Goal: Task Accomplishment & Management: Complete application form

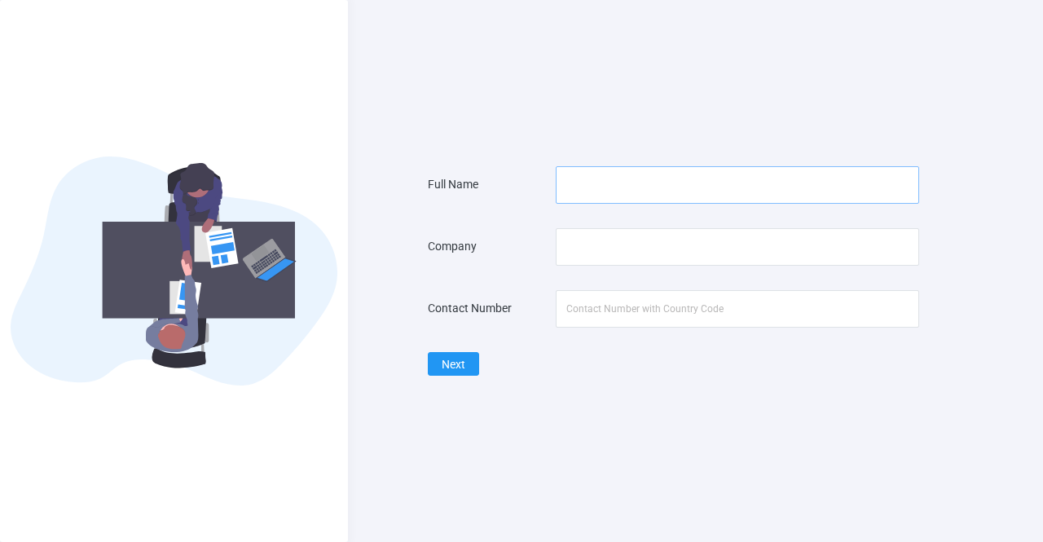
click at [666, 182] on input "text" at bounding box center [738, 184] width 364 height 37
type input "[PERSON_NAME]"
type input "09490103618"
drag, startPoint x: 673, startPoint y: 229, endPoint x: 673, endPoint y: 239, distance: 9.8
click at [673, 229] on input "text" at bounding box center [738, 246] width 364 height 37
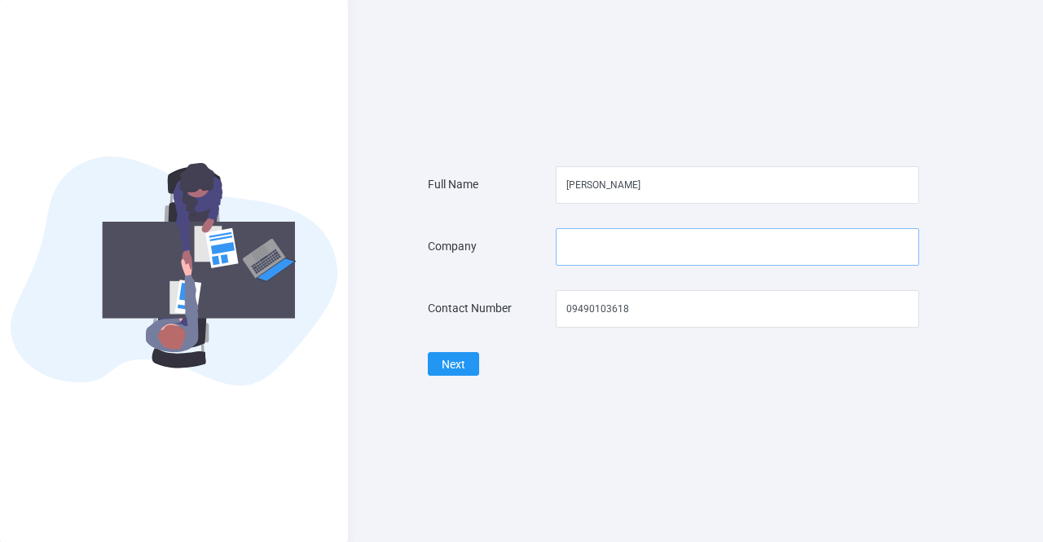
type input "H.G. HOLDINGS PRIVATE LIMITED"
drag, startPoint x: 686, startPoint y: 301, endPoint x: 404, endPoint y: 288, distance: 282.2
click at [404, 288] on div "Full Name [PERSON_NAME] Company H.G. HOLDINGS PRIVATE LIMITED Contact Number [P…" at bounding box center [521, 271] width 1043 height 542
type input "07042911101"
click at [464, 367] on button "Next" at bounding box center [453, 364] width 51 height 24
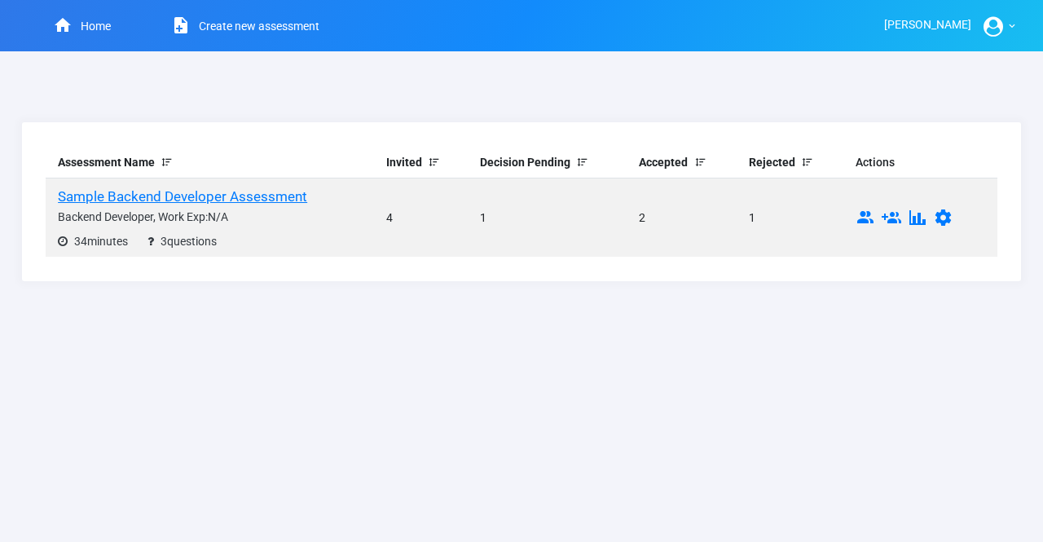
click at [257, 28] on link "Create new assessment" at bounding box center [235, 25] width 209 height 51
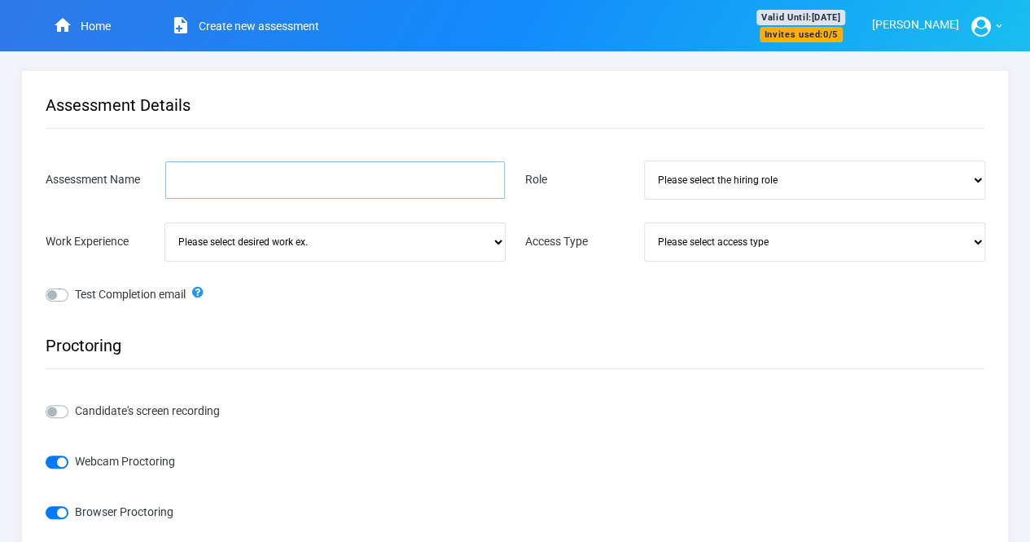
click at [254, 178] on input "Assessment Name" at bounding box center [335, 179] width 340 height 37
type input "Sr. Executive - HR"
click at [717, 173] on select "Please select the hiring role Frontend Developer Fullstack Developer Backend De…" at bounding box center [815, 179] width 340 height 37
click at [695, 368] on form "Assessment Details Assessment Name Sr. Executive - HR Role Please select the hi…" at bounding box center [515, 335] width 939 height 481
click at [701, 199] on select "Please select the hiring role Frontend Developer Fullstack Developer Backend De…" at bounding box center [815, 179] width 340 height 37
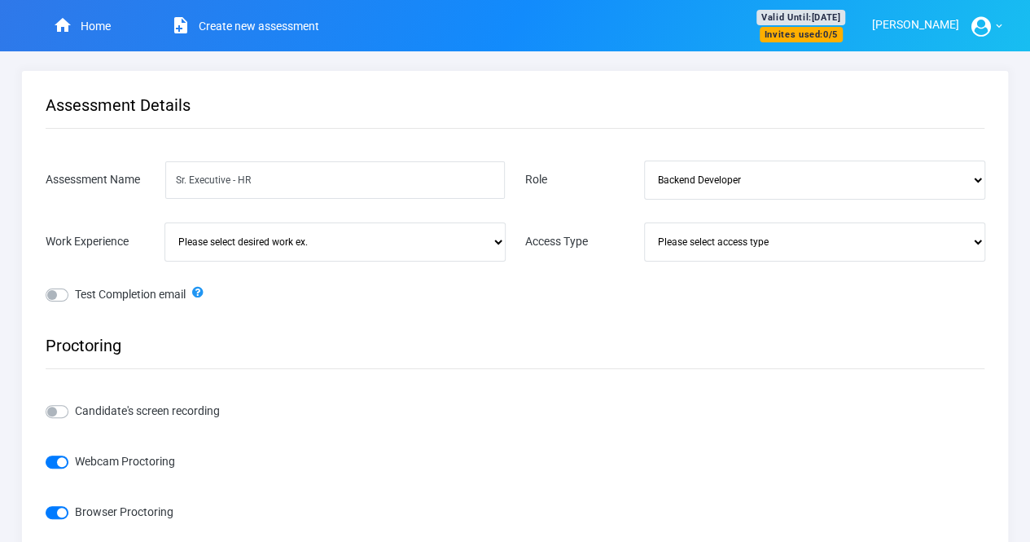
click at [645, 161] on select "Please select the hiring role Frontend Developer Fullstack Developer Backend De…" at bounding box center [815, 179] width 340 height 37
drag, startPoint x: 712, startPoint y: 168, endPoint x: 714, endPoint y: 183, distance: 15.7
click at [712, 168] on select "Please select the hiring role Frontend Developer Fullstack Developer Backend De…" at bounding box center [815, 179] width 340 height 37
select select "594"
click at [645, 161] on select "Please select the hiring role Frontend Developer Fullstack Developer Backend De…" at bounding box center [815, 179] width 340 height 37
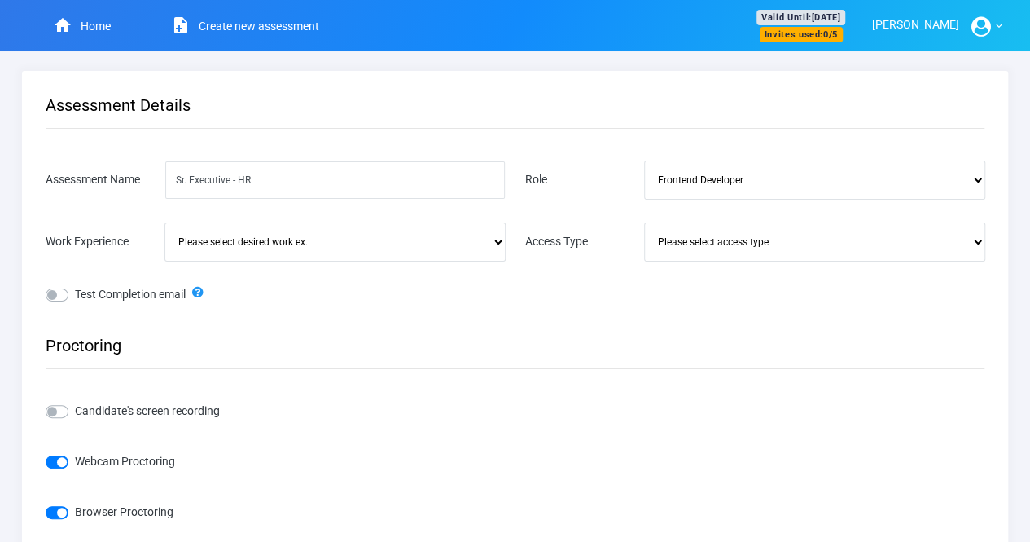
click at [705, 199] on select "Please select the hiring role Frontend Developer Fullstack Developer Backend De…" at bounding box center [815, 179] width 340 height 37
click at [510, 319] on div "Test Completion email" at bounding box center [516, 310] width 960 height 51
click at [454, 242] on select "Please select desired work ex. Intern New Graduate 0-2 years 2-5 years > 5 year…" at bounding box center [335, 241] width 340 height 37
select select "2-5 years"
click at [165, 223] on select "Please select desired work ex. Intern New Graduate 0-2 years 2-5 years > 5 year…" at bounding box center [335, 241] width 340 height 37
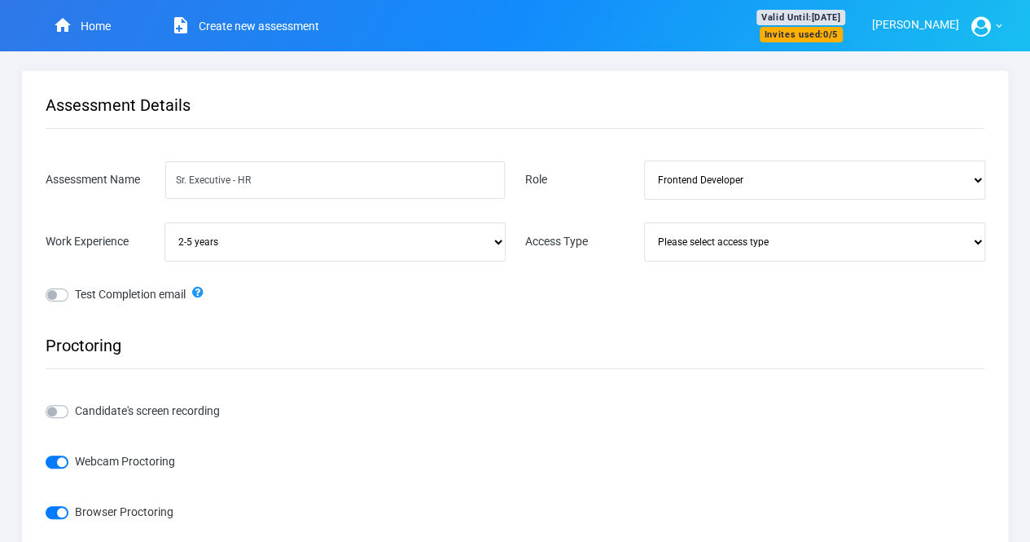
click at [756, 253] on select "Please select access type Open Invite Only" at bounding box center [815, 241] width 340 height 37
select select "Open"
click at [645, 223] on select "Please select access type Open Invite Only" at bounding box center [815, 241] width 340 height 37
click at [795, 187] on select "Please select the hiring role Frontend Developer Fullstack Developer Backend De…" at bounding box center [815, 179] width 340 height 37
click at [484, 87] on div "Assessment Details Assessment Name Sr. Executive - HR Role Please select the hi…" at bounding box center [515, 336] width 987 height 530
